Goal: Information Seeking & Learning: Learn about a topic

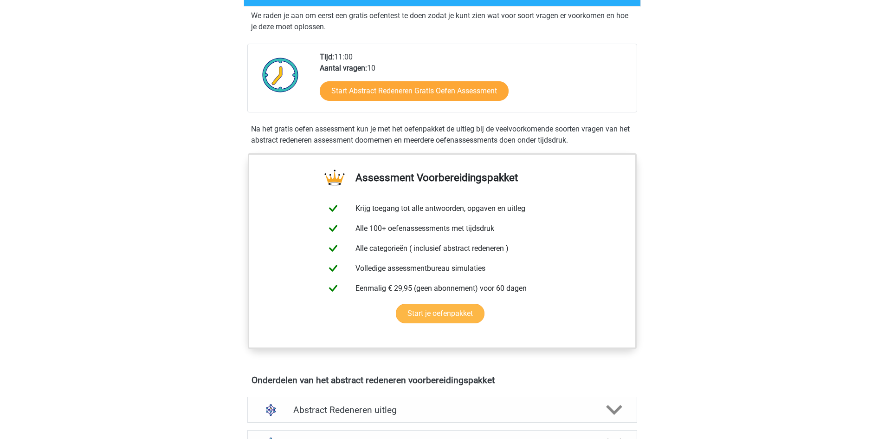
scroll to position [186, 0]
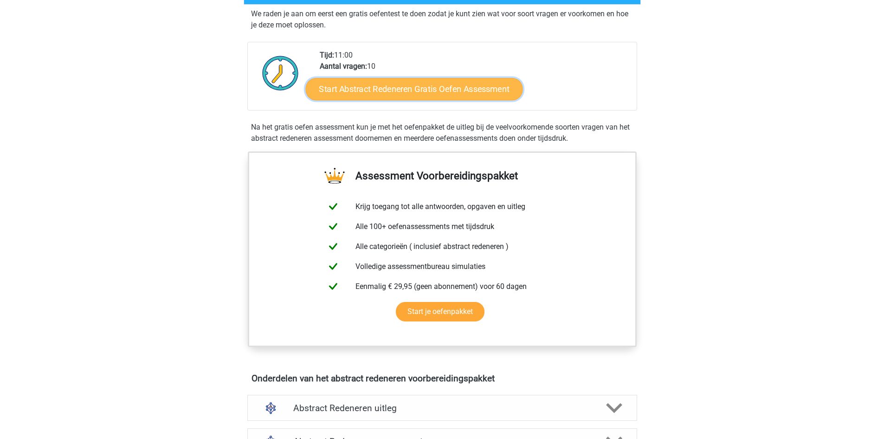
click at [452, 91] on link "Start Abstract Redeneren Gratis Oefen Assessment" at bounding box center [414, 89] width 217 height 22
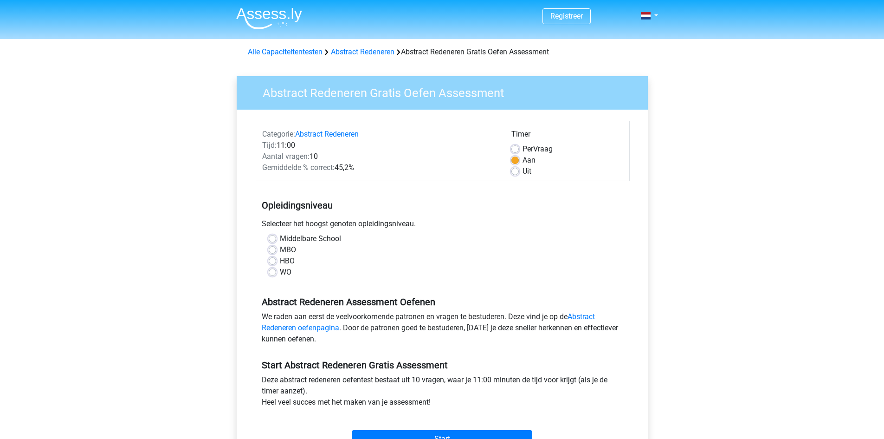
scroll to position [93, 0]
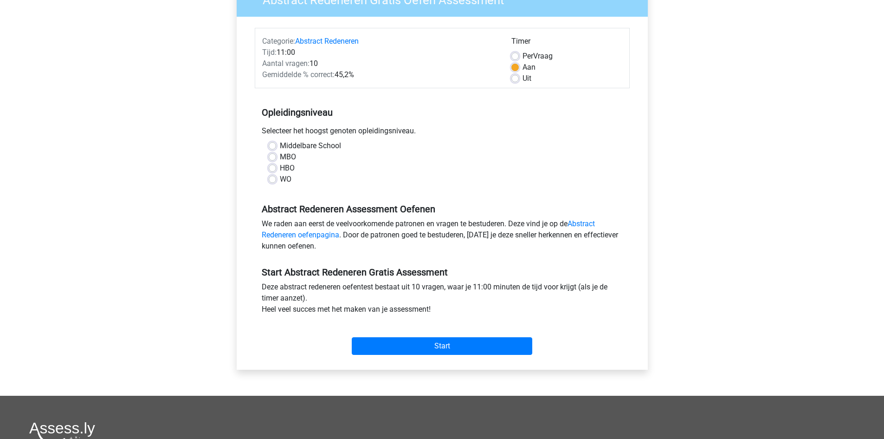
click at [280, 181] on label "WO" at bounding box center [286, 179] width 12 height 11
click at [272, 181] on input "WO" at bounding box center [272, 178] width 7 height 9
radio input "true"
click at [405, 342] on input "Start" at bounding box center [442, 346] width 181 height 18
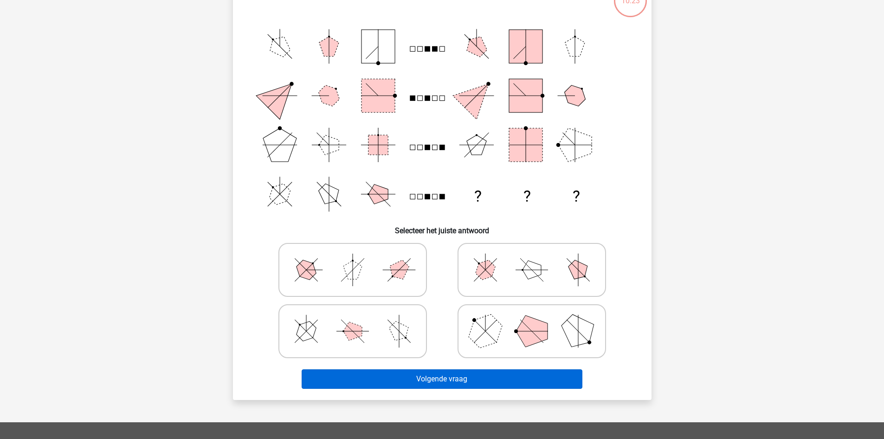
scroll to position [139, 0]
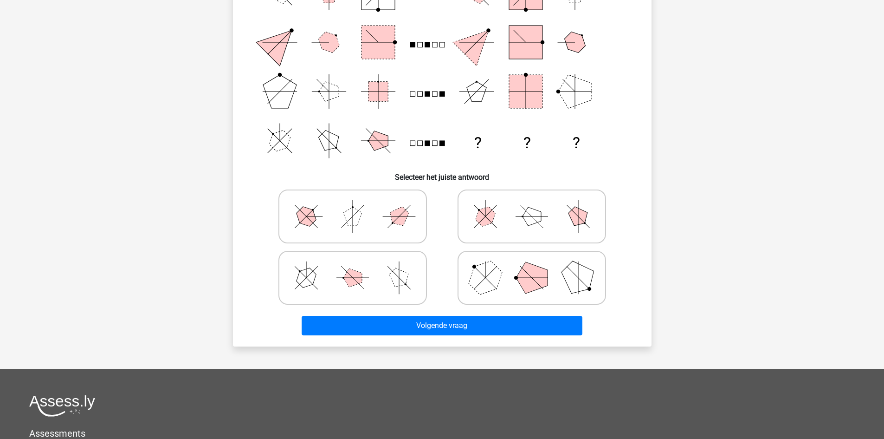
click at [486, 284] on polygon at bounding box center [485, 277] width 45 height 45
click at [532, 266] on input "radio" at bounding box center [535, 263] width 6 height 6
radio input "true"
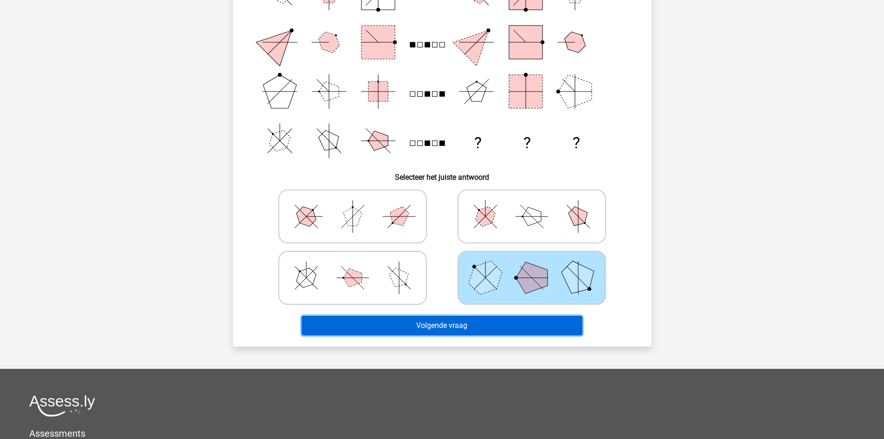
click at [489, 317] on button "Volgende vraag" at bounding box center [442, 326] width 281 height 20
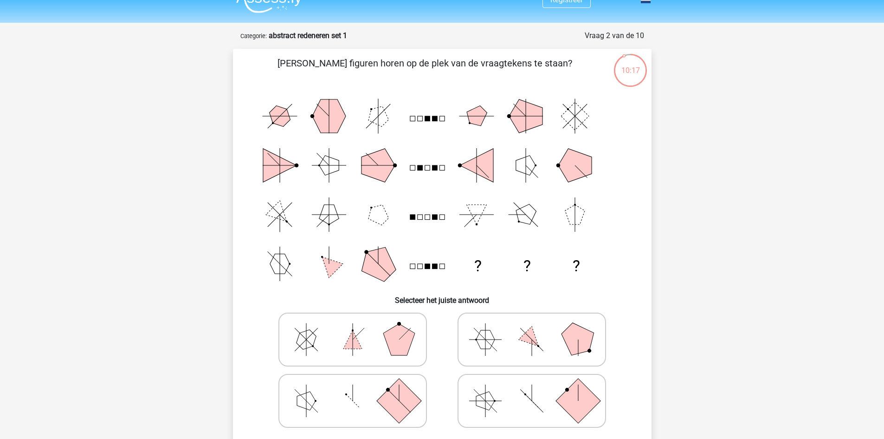
scroll to position [0, 0]
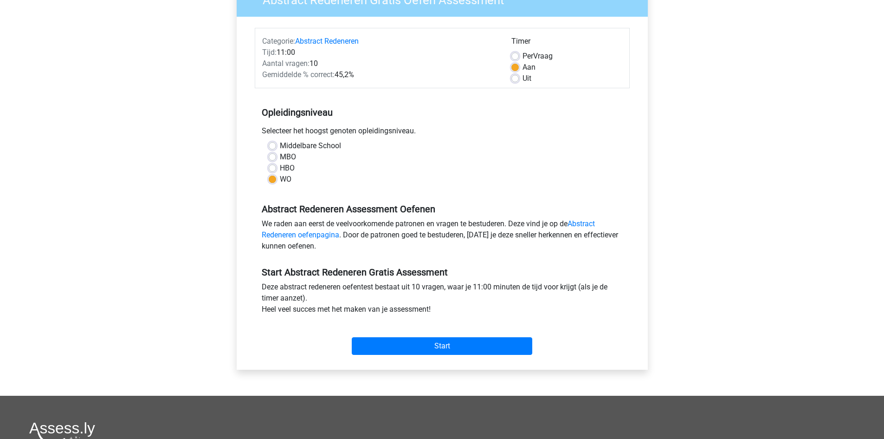
scroll to position [46, 0]
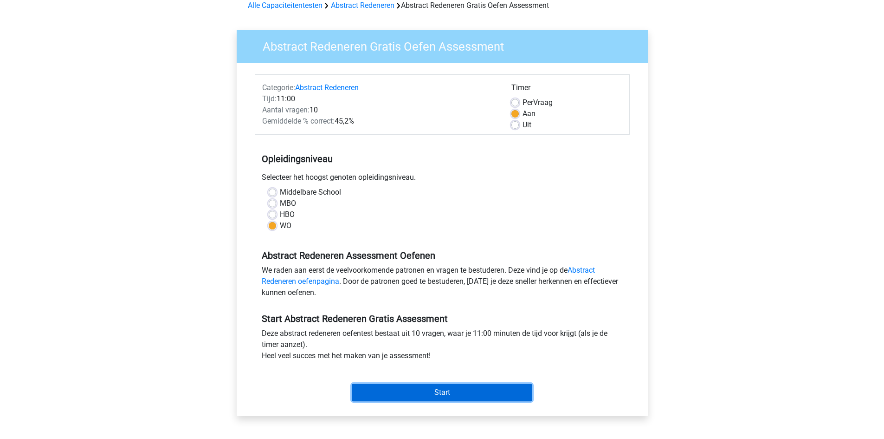
click at [423, 394] on input "Start" at bounding box center [442, 393] width 181 height 18
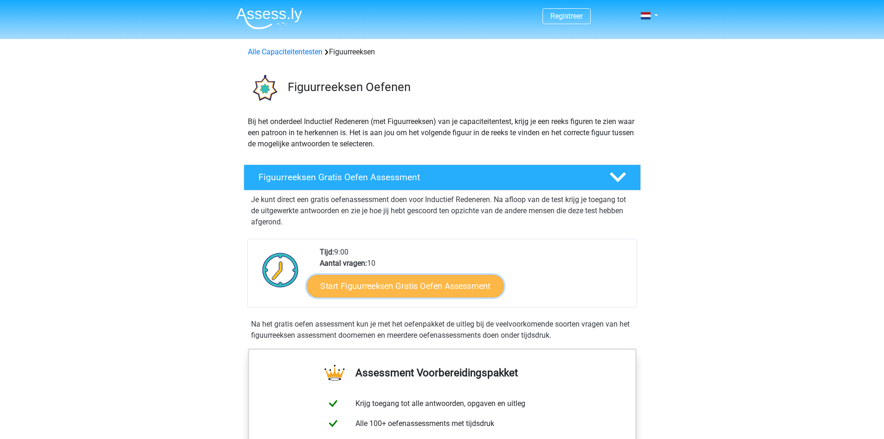
click at [397, 288] on link "Start Figuurreeksen Gratis Oefen Assessment" at bounding box center [405, 285] width 197 height 22
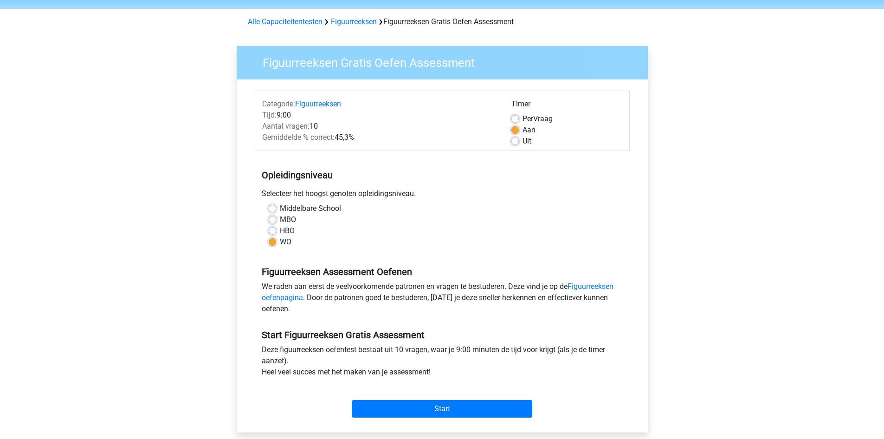
scroll to position [46, 0]
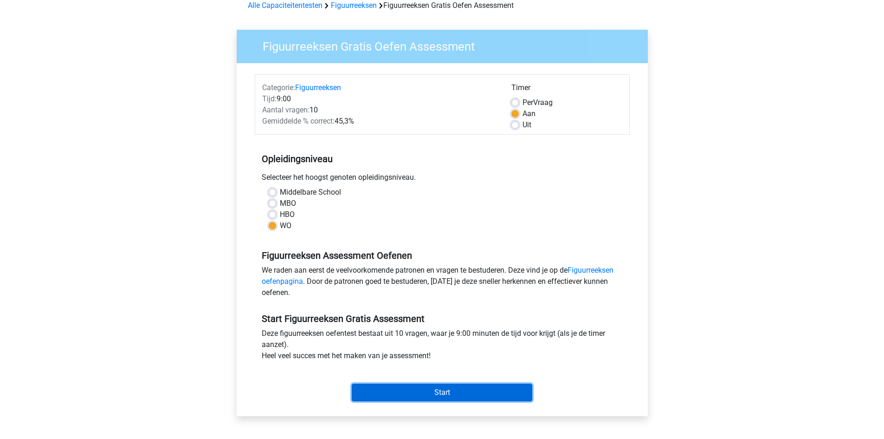
click at [431, 398] on input "Start" at bounding box center [442, 393] width 181 height 18
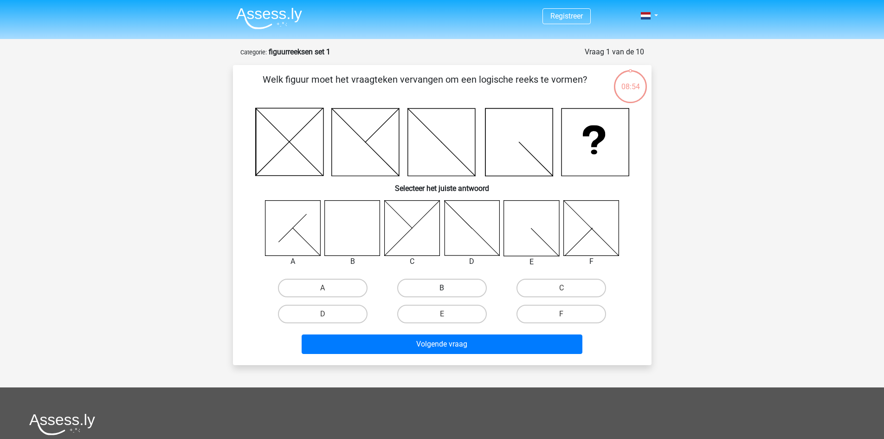
click at [432, 295] on label "B" at bounding box center [442, 288] width 90 height 19
click at [442, 294] on input "B" at bounding box center [445, 291] width 6 height 6
radio input "true"
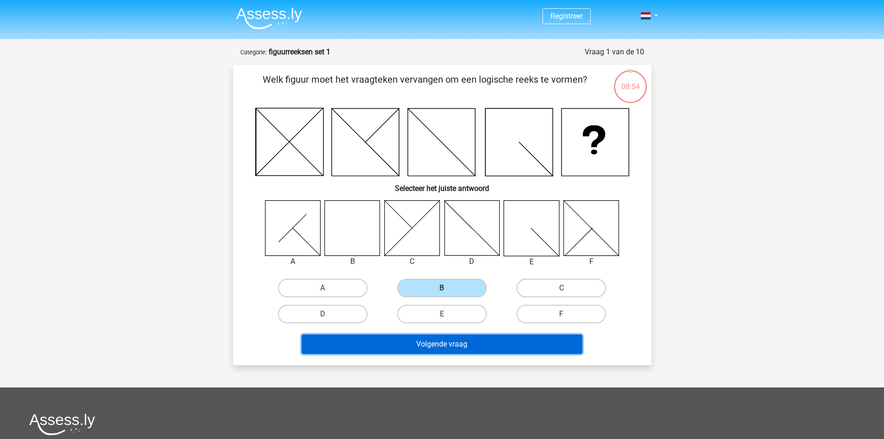
click at [439, 342] on button "Volgende vraag" at bounding box center [442, 344] width 281 height 20
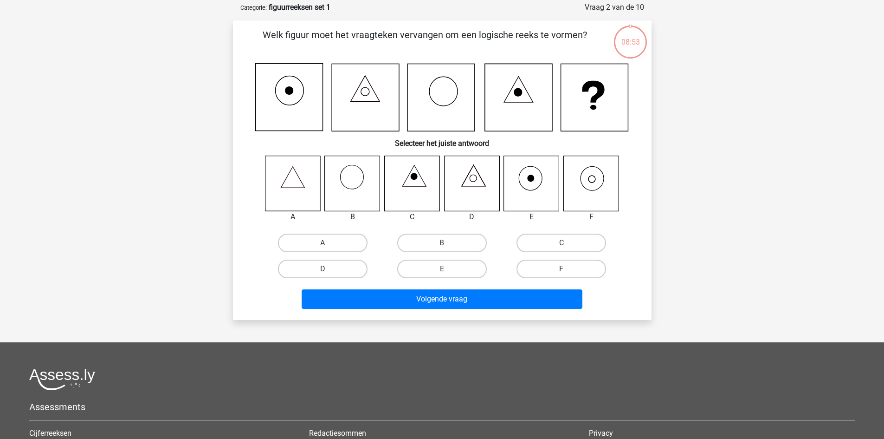
scroll to position [46, 0]
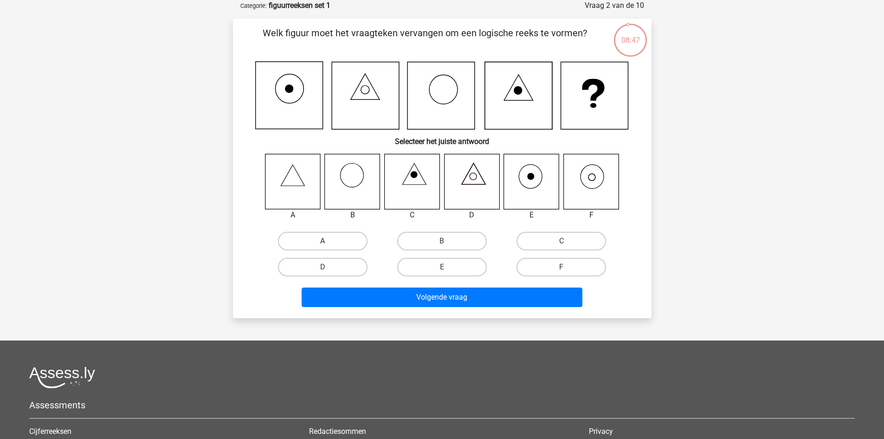
click at [325, 237] on label "A" at bounding box center [323, 241] width 90 height 19
click at [325, 241] on input "A" at bounding box center [326, 244] width 6 height 6
radio input "true"
click at [539, 263] on label "F" at bounding box center [562, 267] width 90 height 19
click at [562, 267] on input "F" at bounding box center [565, 270] width 6 height 6
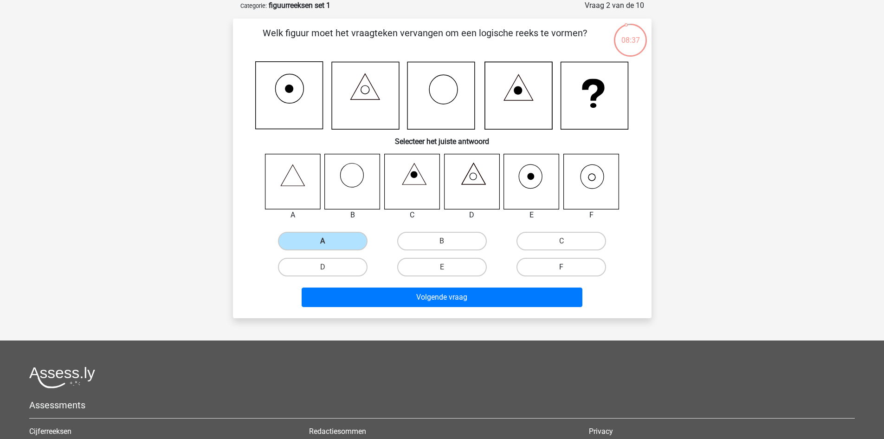
radio input "true"
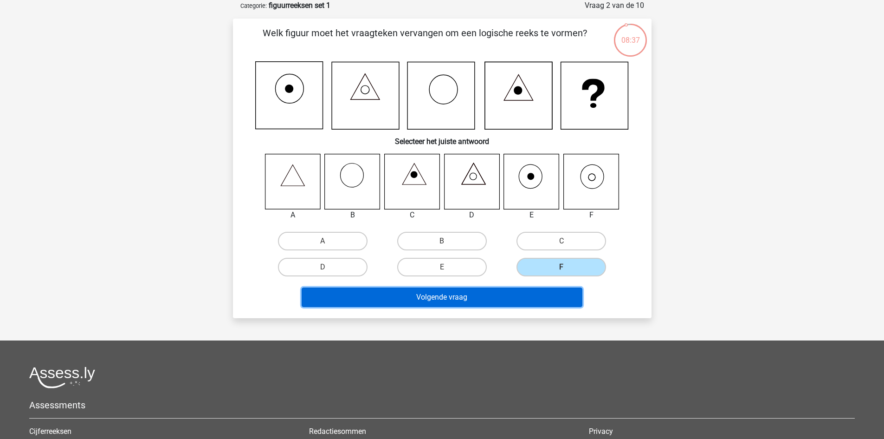
click at [516, 305] on button "Volgende vraag" at bounding box center [442, 297] width 281 height 20
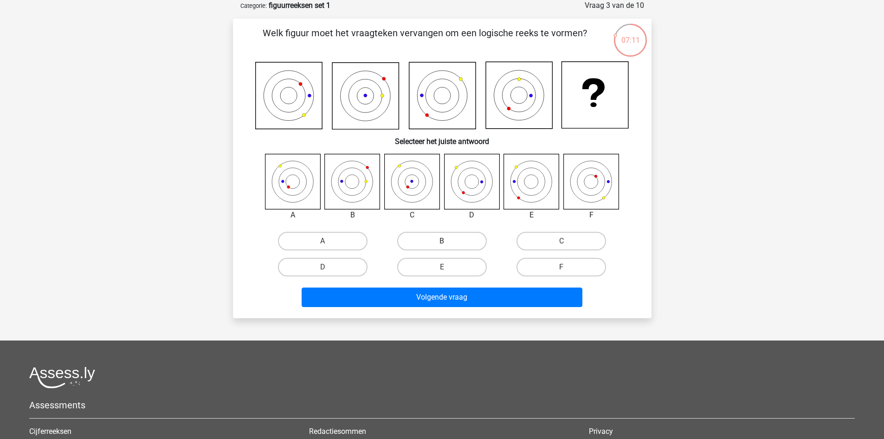
click at [433, 245] on label "B" at bounding box center [442, 241] width 90 height 19
click at [442, 245] on input "B" at bounding box center [445, 244] width 6 height 6
radio input "true"
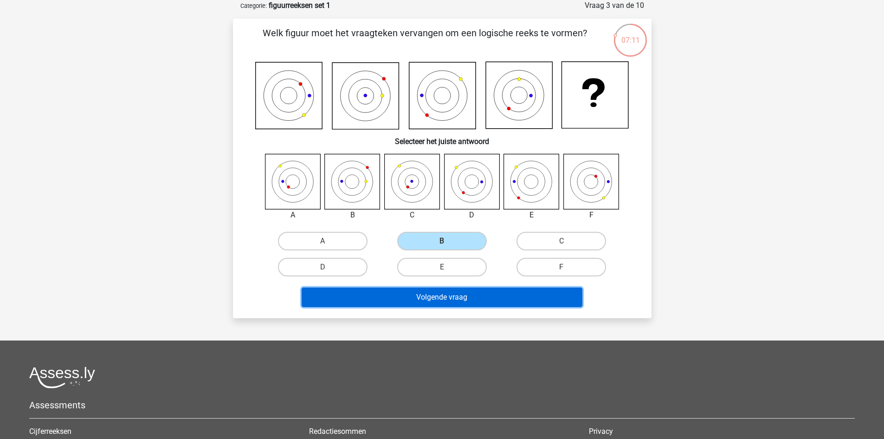
click at [441, 291] on button "Volgende vraag" at bounding box center [442, 297] width 281 height 20
